Goal: Information Seeking & Learning: Check status

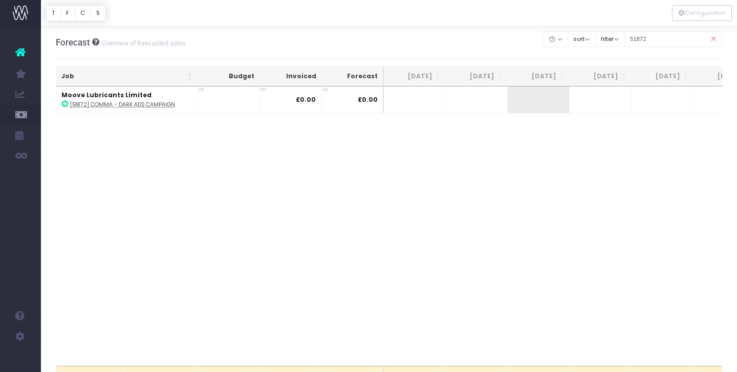
scroll to position [7, 0]
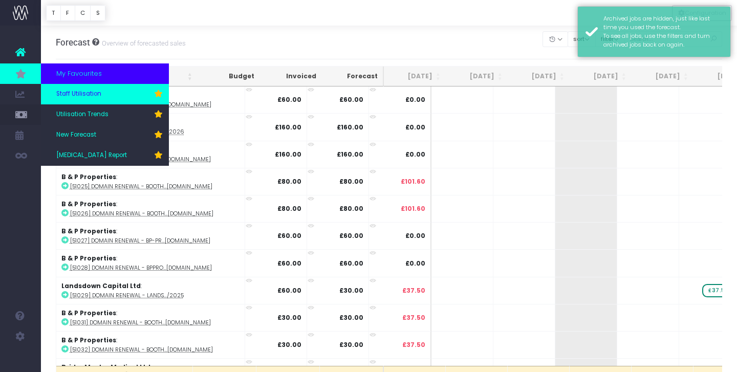
click at [83, 97] on span "Staff Utilisation" at bounding box center [78, 94] width 45 height 9
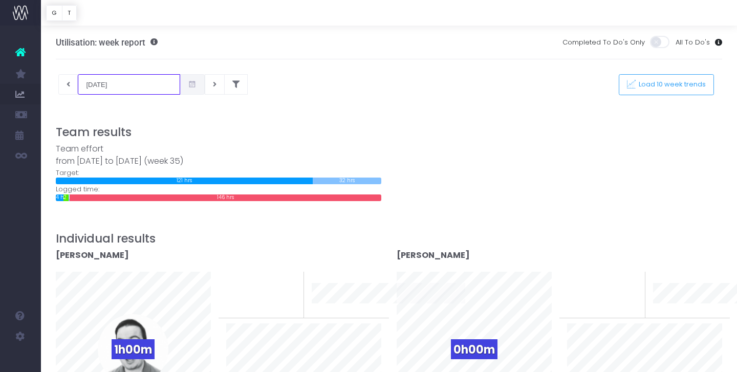
click at [126, 82] on input "[DATE]" at bounding box center [129, 84] width 102 height 20
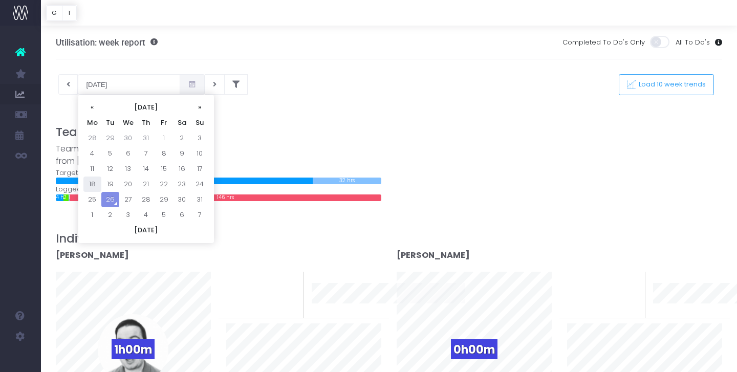
click at [90, 185] on td "18" at bounding box center [92, 184] width 18 height 15
type input "18-08-2025"
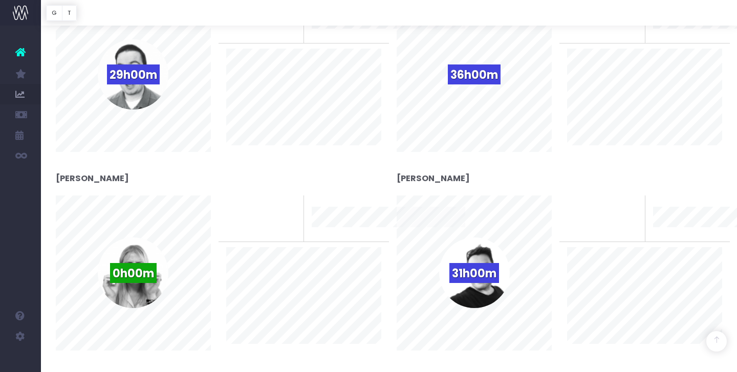
scroll to position [273, 0]
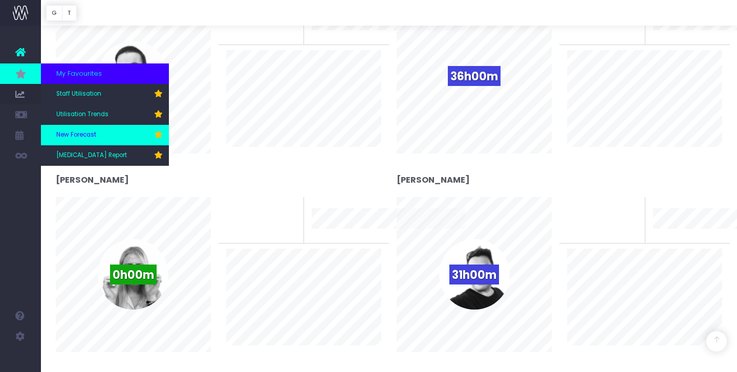
click at [77, 133] on span "New Forecast" at bounding box center [76, 134] width 40 height 9
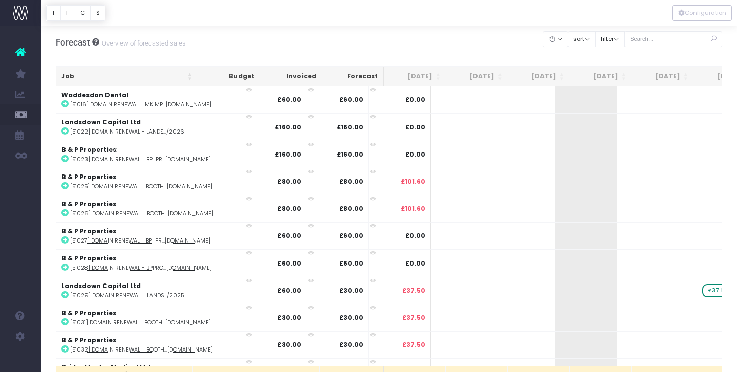
click at [560, 78] on th "[DATE]" at bounding box center [539, 77] width 62 height 20
drag, startPoint x: 560, startPoint y: 76, endPoint x: 555, endPoint y: 84, distance: 9.2
click at [561, 77] on th "[DATE]" at bounding box center [539, 77] width 62 height 20
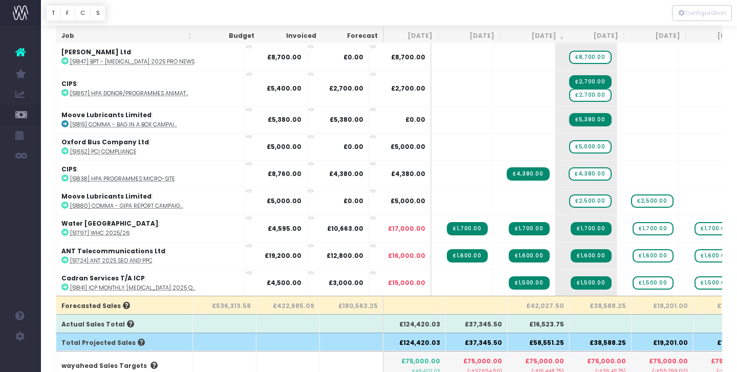
scroll to position [69, 0]
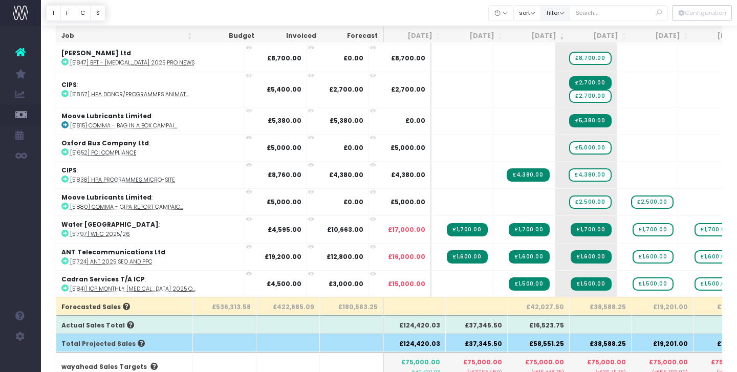
click at [570, 15] on button "filter" at bounding box center [555, 13] width 30 height 16
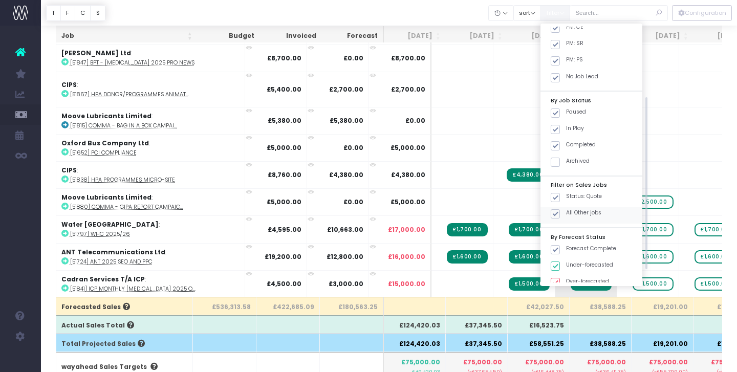
scroll to position [124, 0]
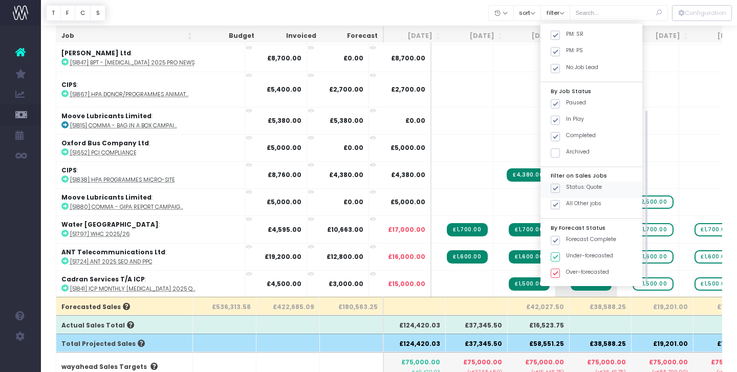
click at [560, 188] on span at bounding box center [555, 188] width 9 height 9
click at [566, 188] on input "Status: Quote" at bounding box center [569, 186] width 7 height 7
click at [579, 290] on button "Apply" at bounding box center [563, 293] width 31 height 17
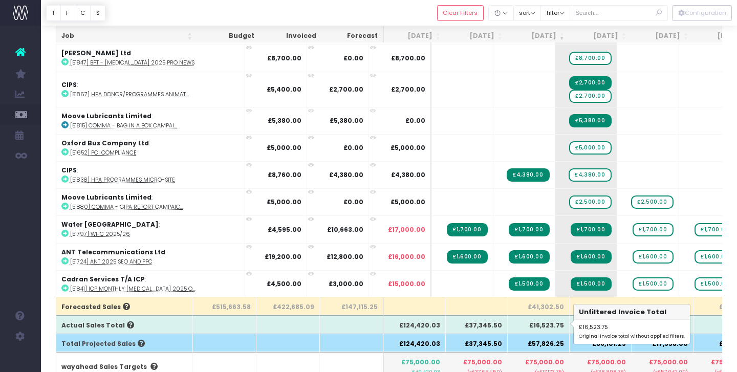
click at [547, 324] on th "£16,523.75" at bounding box center [539, 324] width 62 height 18
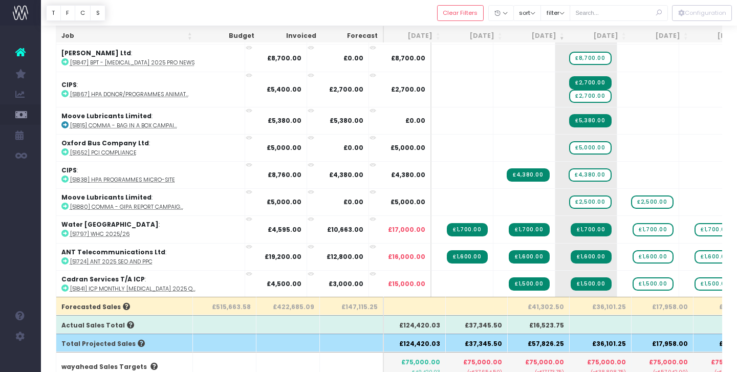
click at [546, 306] on th "£41,302.50" at bounding box center [539, 306] width 62 height 18
copy th "41,302.50"
click at [605, 305] on th "£36,101.25" at bounding box center [600, 306] width 62 height 18
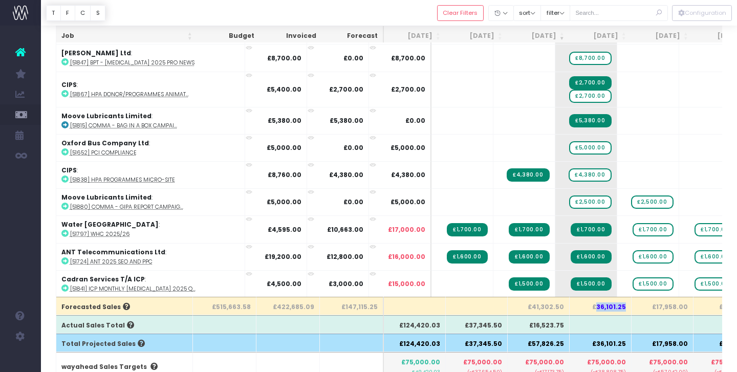
copy th "36,101.25"
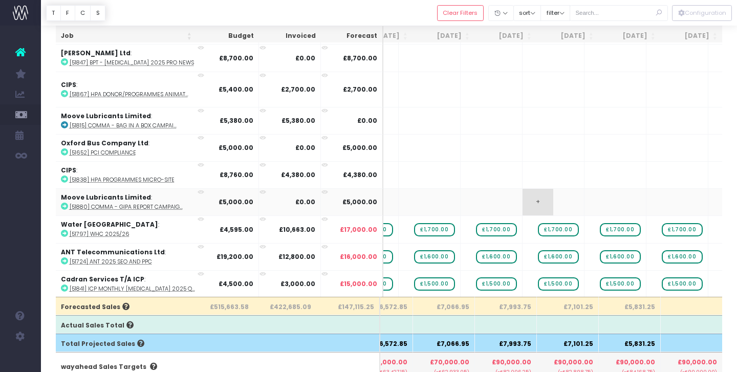
scroll to position [0, 251]
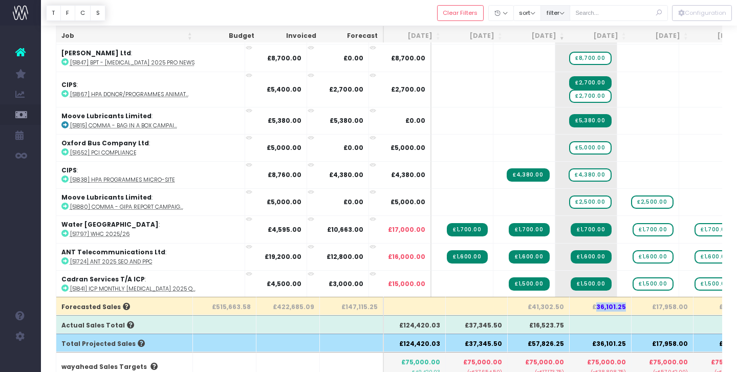
click at [570, 16] on button "filter" at bounding box center [555, 13] width 30 height 16
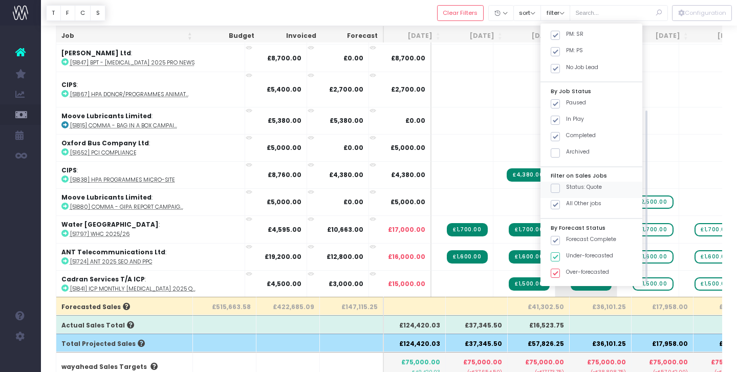
click at [560, 188] on span at bounding box center [555, 188] width 9 height 9
click at [566, 188] on input "Status: Quote" at bounding box center [569, 186] width 7 height 7
checkbox input "true"
click at [560, 203] on span at bounding box center [555, 204] width 9 height 9
click at [570, 203] on input "All Other jobs" at bounding box center [569, 203] width 7 height 7
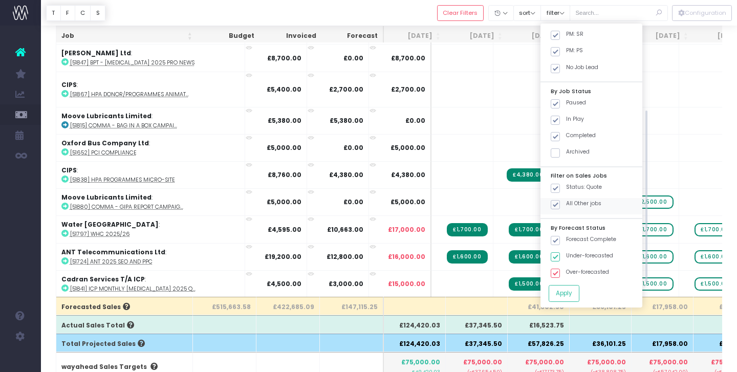
checkbox input "false"
click at [571, 293] on button "Apply" at bounding box center [563, 293] width 31 height 17
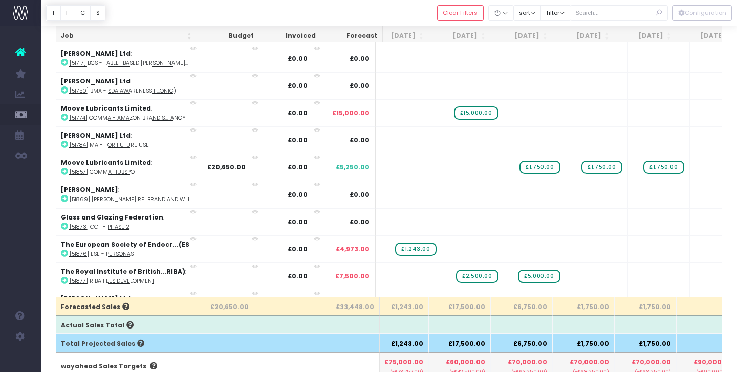
click at [527, 306] on th "£6,750.00" at bounding box center [522, 306] width 62 height 18
copy th "6,750.00"
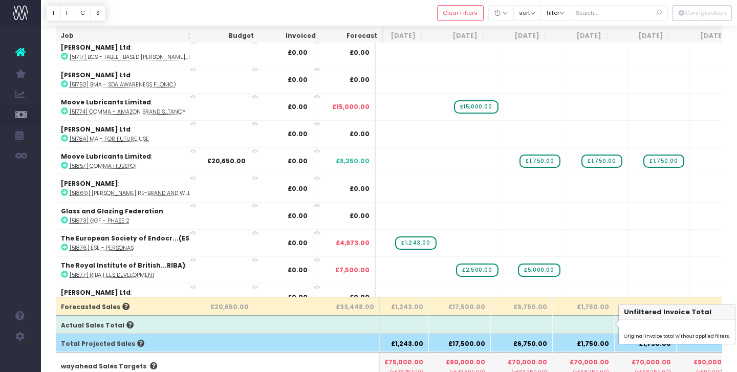
click at [558, 320] on th at bounding box center [584, 324] width 62 height 18
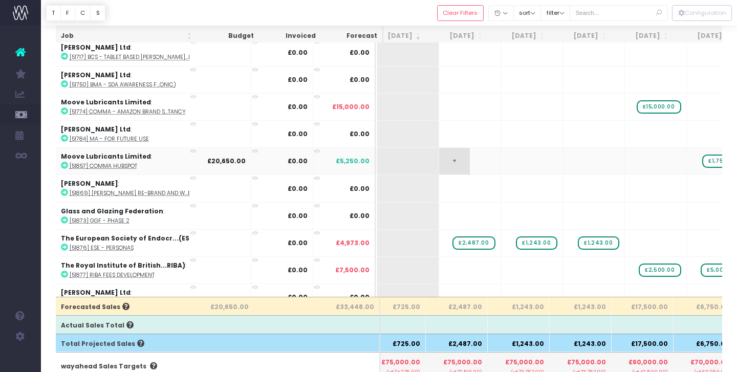
scroll to position [0, 72]
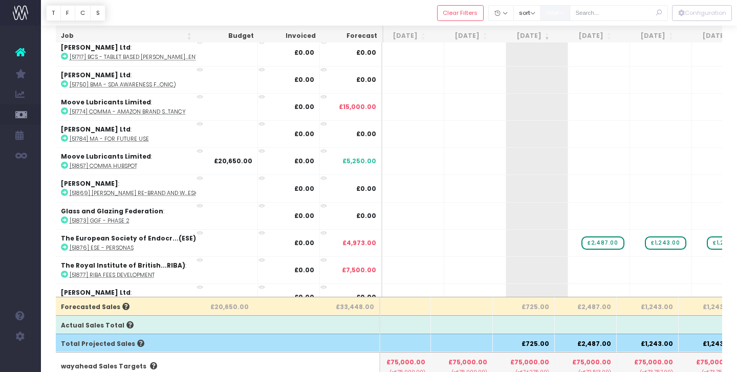
drag, startPoint x: 560, startPoint y: 10, endPoint x: 580, endPoint y: 27, distance: 26.1
click at [560, 9] on button "filter" at bounding box center [555, 13] width 30 height 16
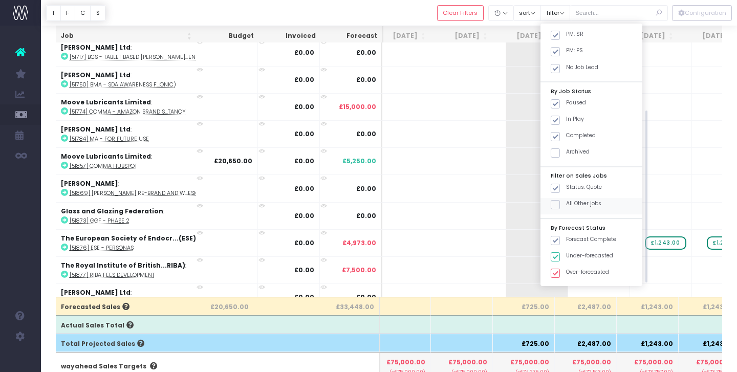
drag, startPoint x: 570, startPoint y: 187, endPoint x: 570, endPoint y: 200, distance: 12.8
click at [560, 187] on span at bounding box center [555, 188] width 9 height 9
click at [570, 187] on input "Status: Quote" at bounding box center [569, 186] width 7 height 7
checkbox input "false"
drag, startPoint x: 569, startPoint y: 204, endPoint x: 570, endPoint y: 214, distance: 10.3
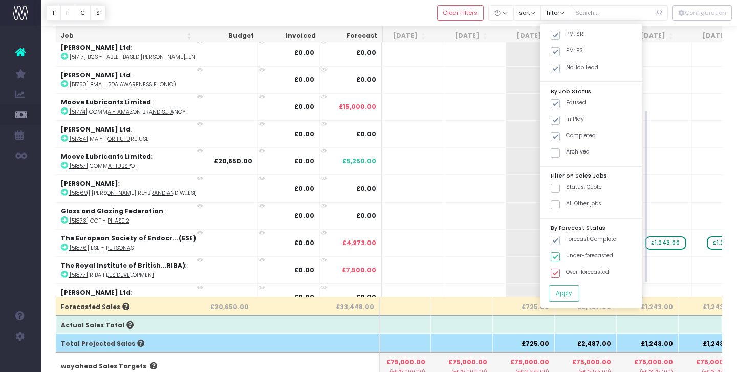
click at [560, 204] on span at bounding box center [555, 204] width 9 height 9
click at [570, 204] on input "All Other jobs" at bounding box center [569, 203] width 7 height 7
checkbox input "true"
click at [570, 287] on button "Apply" at bounding box center [563, 293] width 31 height 17
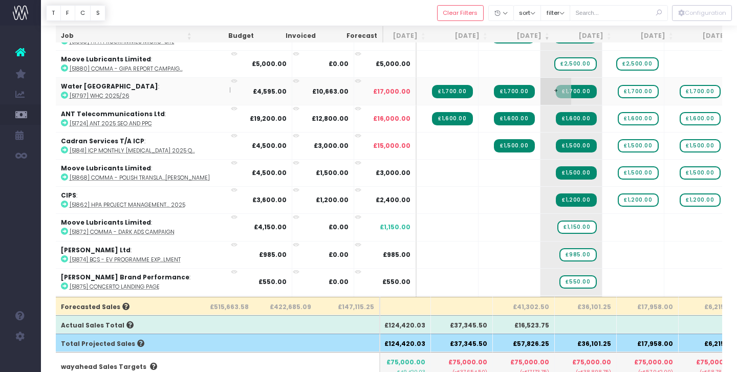
scroll to position [0, 13]
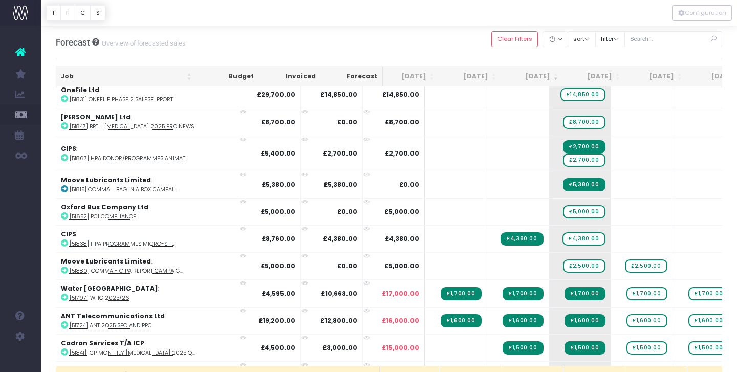
click at [617, 78] on th "[DATE]" at bounding box center [594, 77] width 62 height 20
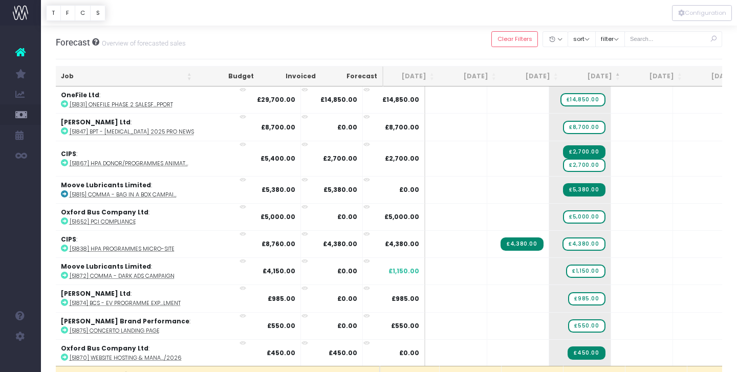
click at [618, 77] on th "[DATE]" at bounding box center [594, 77] width 62 height 20
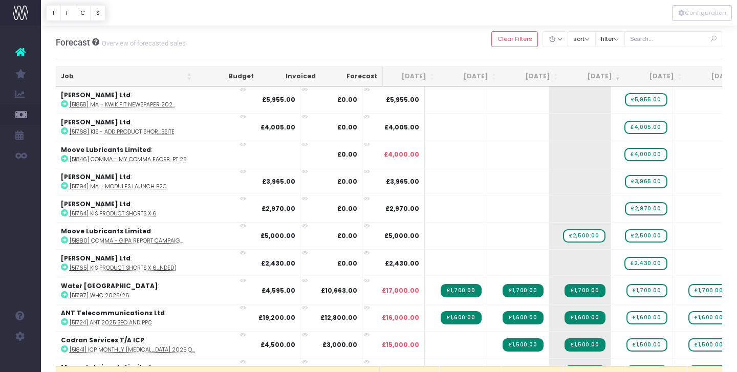
click at [557, 76] on th "[DATE]" at bounding box center [532, 77] width 62 height 20
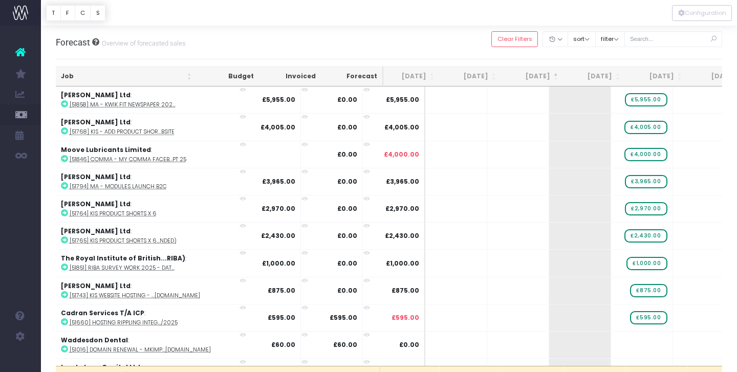
click at [557, 76] on th "[DATE]" at bounding box center [532, 77] width 62 height 20
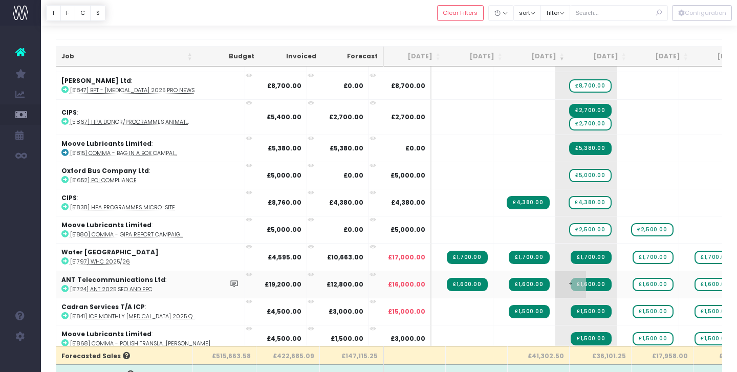
scroll to position [23, 0]
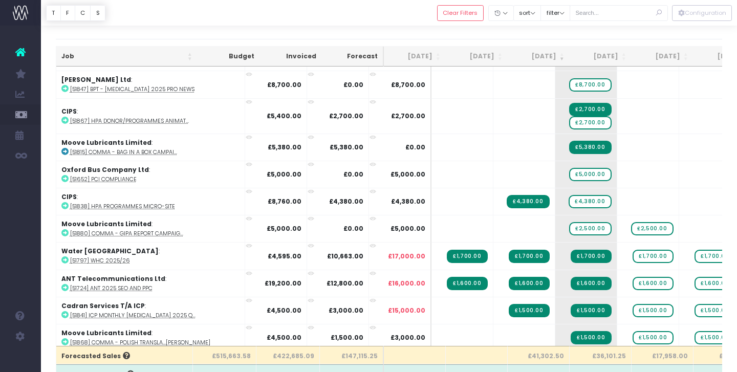
click at [622, 57] on th "[DATE]" at bounding box center [600, 57] width 62 height 20
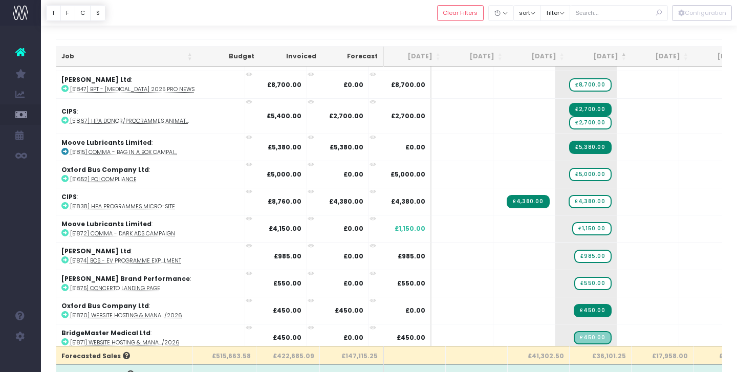
scroll to position [0, 0]
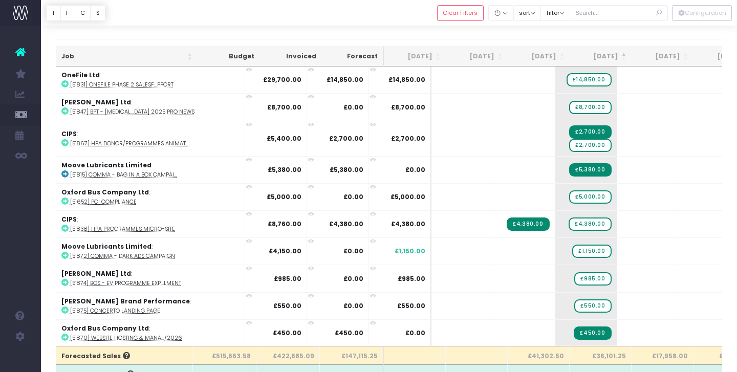
click at [622, 57] on th "[DATE]" at bounding box center [600, 57] width 62 height 20
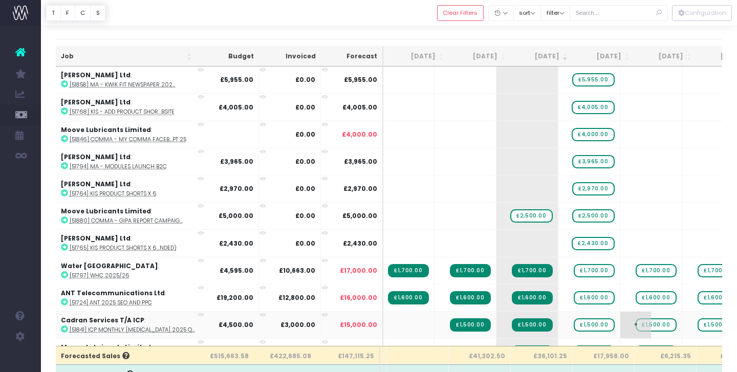
scroll to position [0, 63]
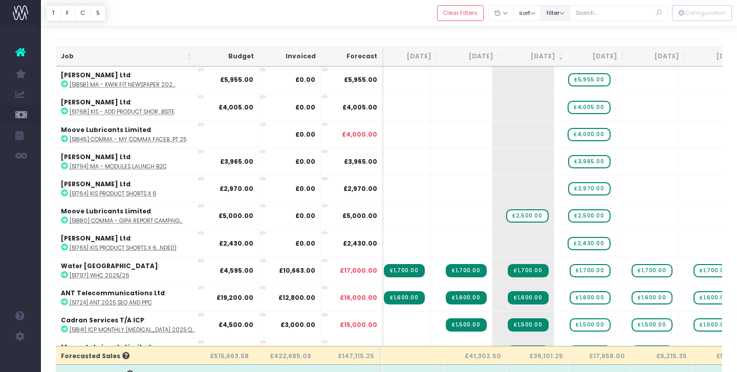
click at [570, 14] on button "filter" at bounding box center [555, 13] width 30 height 16
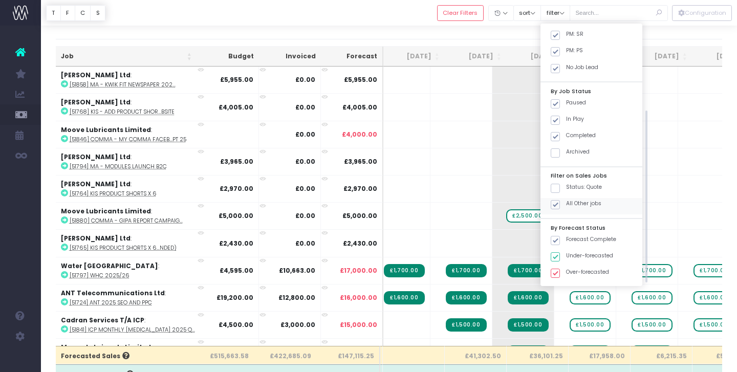
drag, startPoint x: 567, startPoint y: 187, endPoint x: 569, endPoint y: 197, distance: 10.4
click at [560, 187] on span at bounding box center [555, 188] width 9 height 9
click at [567, 187] on input "Status: Quote" at bounding box center [569, 186] width 7 height 7
checkbox input "true"
drag, startPoint x: 569, startPoint y: 204, endPoint x: 573, endPoint y: 234, distance: 30.4
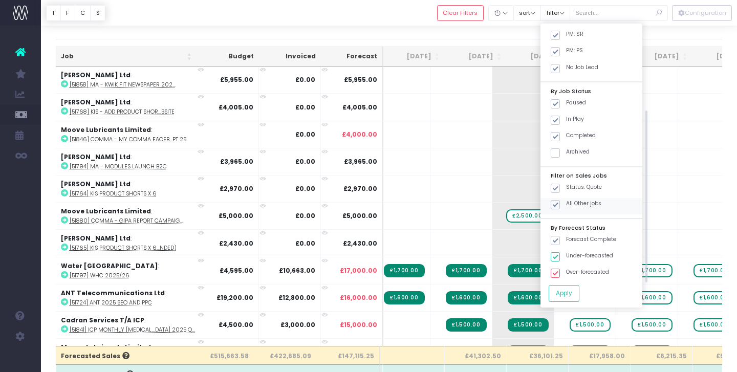
click at [560, 204] on span at bounding box center [555, 204] width 9 height 9
click at [569, 204] on input "All Other jobs" at bounding box center [569, 203] width 7 height 7
checkbox input "false"
click at [573, 287] on button "Apply" at bounding box center [563, 293] width 31 height 17
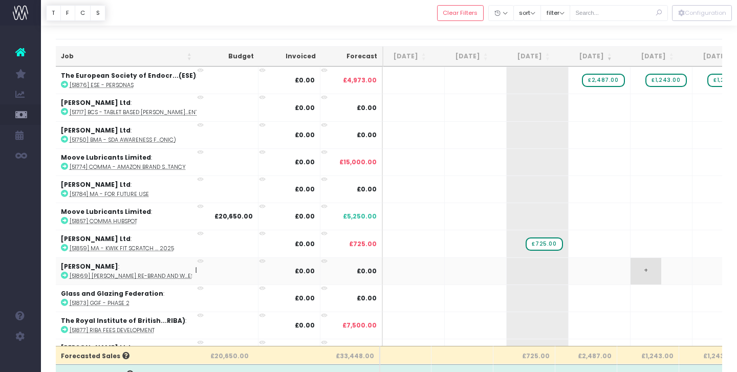
scroll to position [0, 133]
